Goal: Browse casually

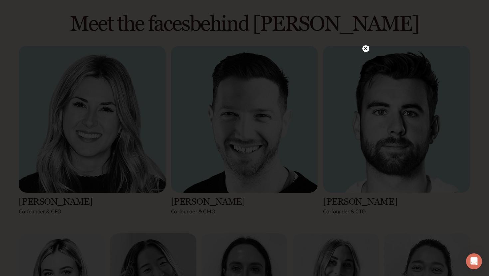
scroll to position [680, 0]
click at [364, 62] on circle at bounding box center [365, 62] width 7 height 7
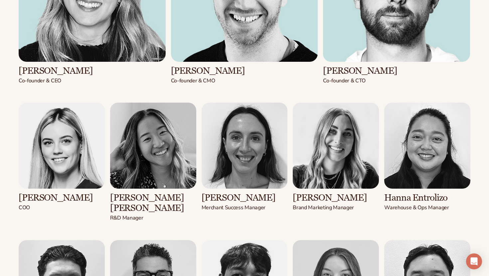
scroll to position [810, 0]
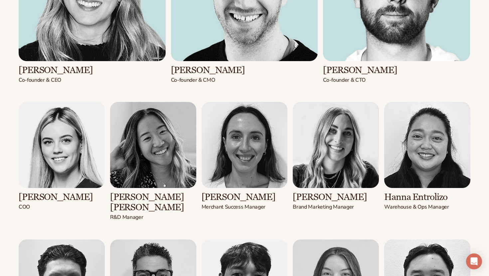
click at [142, 144] on img at bounding box center [153, 145] width 86 height 86
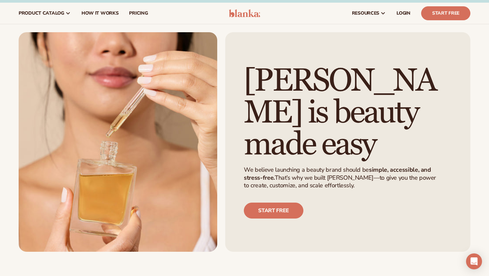
scroll to position [0, 0]
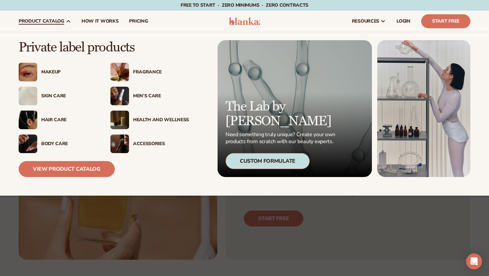
click at [45, 72] on div "Makeup" at bounding box center [69, 72] width 56 height 6
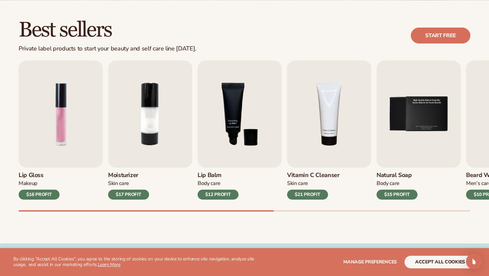
scroll to position [182, 0]
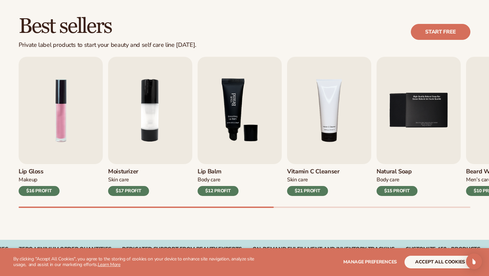
click at [230, 110] on img "3 / 9" at bounding box center [239, 110] width 84 height 107
click at [226, 153] on img "3 / 9" at bounding box center [239, 110] width 84 height 107
click at [211, 171] on h3 "Lip Balm" at bounding box center [217, 171] width 41 height 7
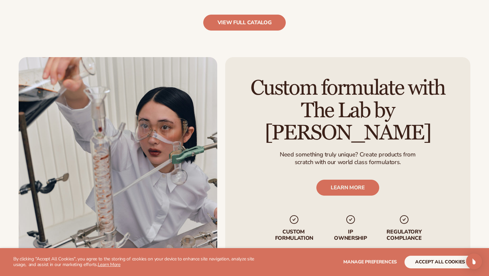
scroll to position [763, 0]
